Goal: Information Seeking & Learning: Learn about a topic

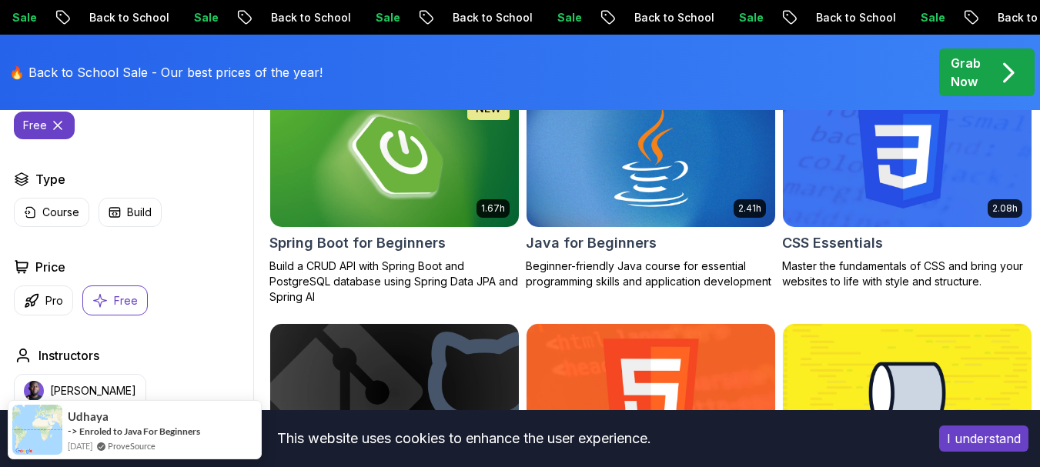
scroll to position [539, 0]
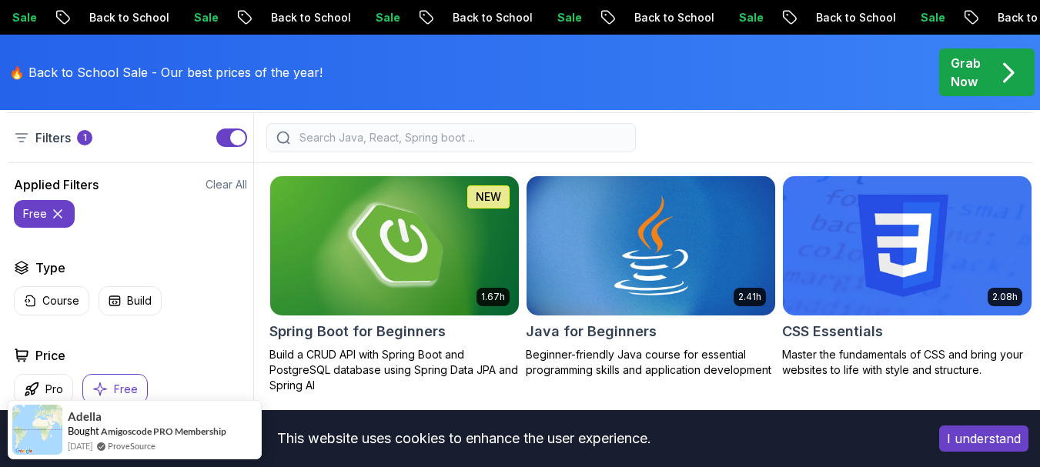
scroll to position [359, 0]
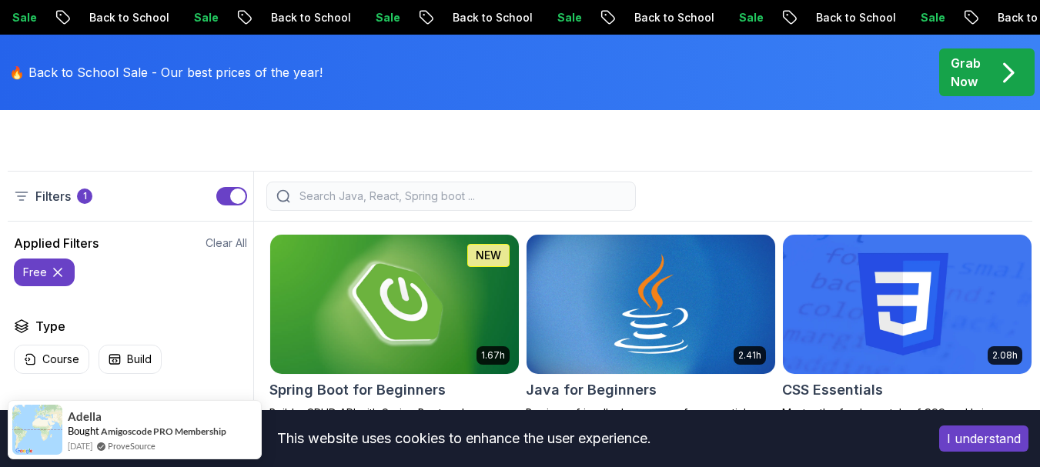
click at [397, 310] on img at bounding box center [394, 304] width 261 height 146
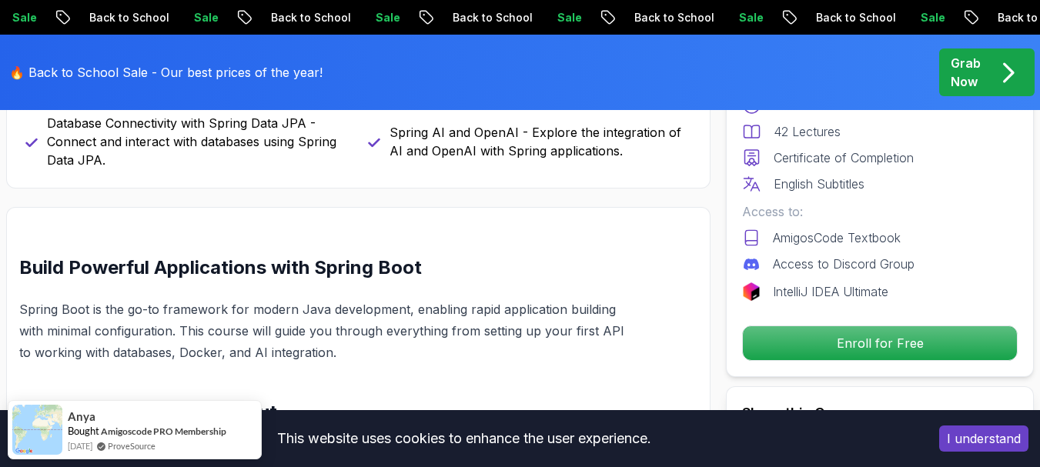
scroll to position [898, 0]
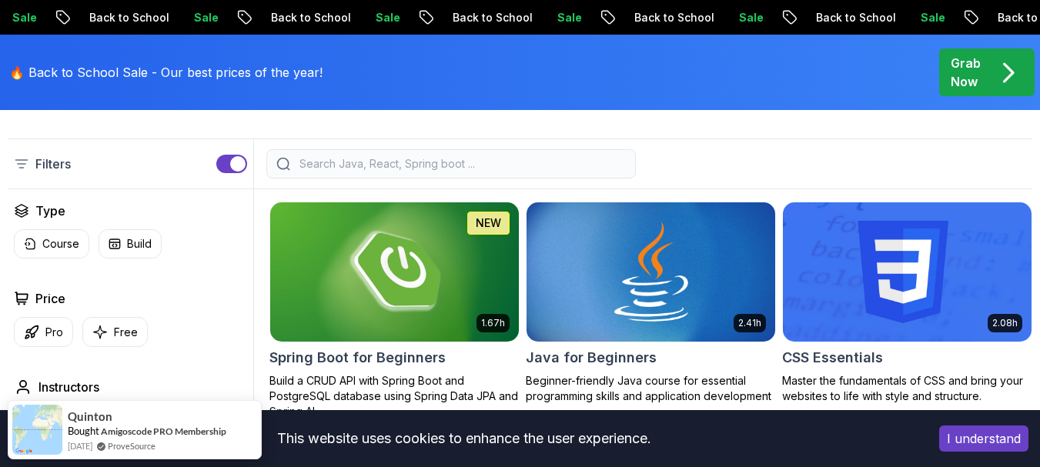
scroll to position [359, 0]
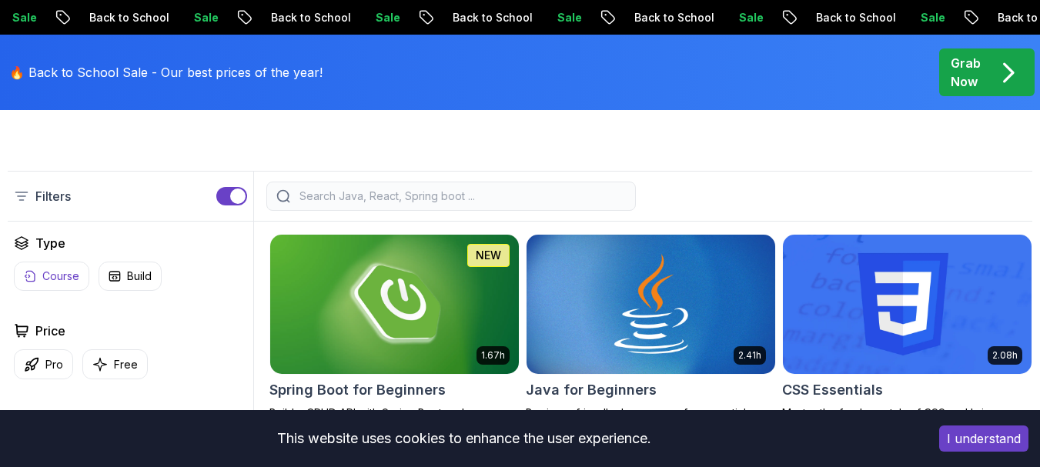
click at [62, 284] on p "Course" at bounding box center [60, 276] width 37 height 15
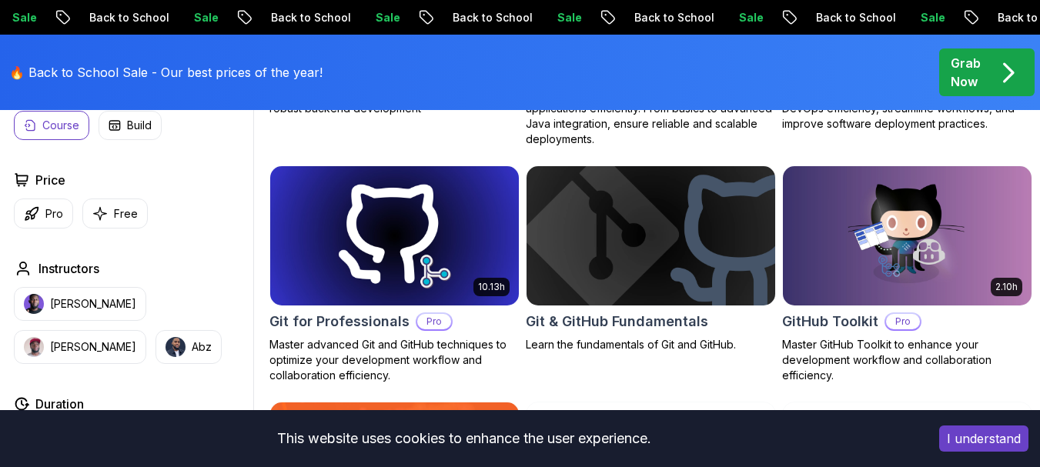
scroll to position [1796, 0]
